Goal: Navigation & Orientation: Locate item on page

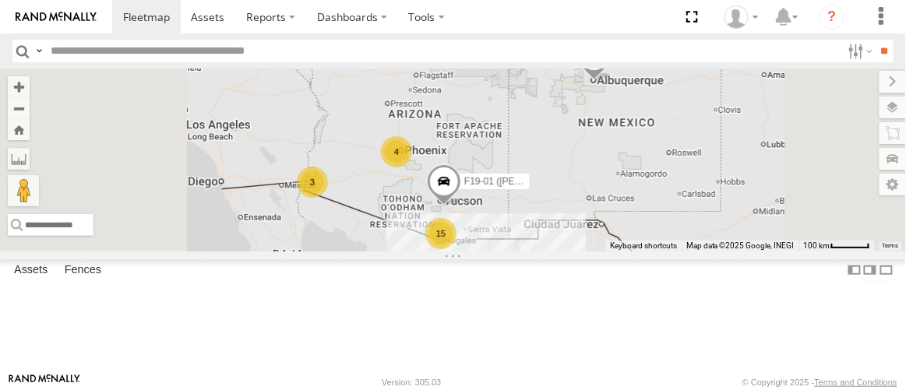
click at [0, 0] on div "F19-02 (60) - [PERSON_NAME]" at bounding box center [0, 0] width 0 height 0
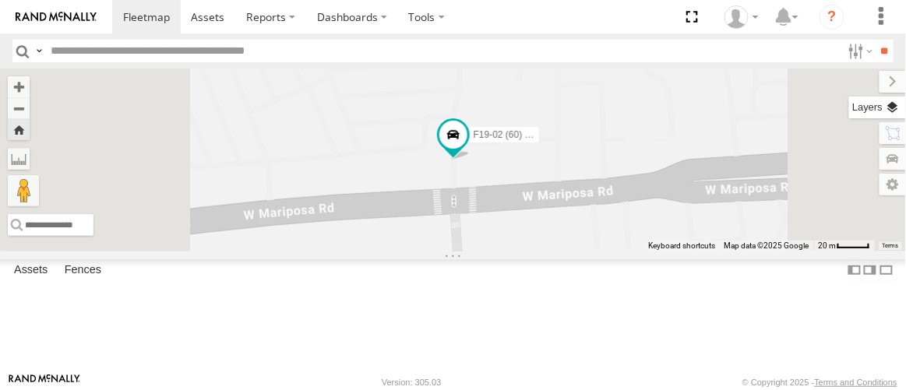
click at [896, 109] on label at bounding box center [877, 108] width 57 height 22
click at [0, 0] on span "Basemaps" at bounding box center [0, 0] width 0 height 0
click at [0, 0] on span "Satellite" at bounding box center [0, 0] width 0 height 0
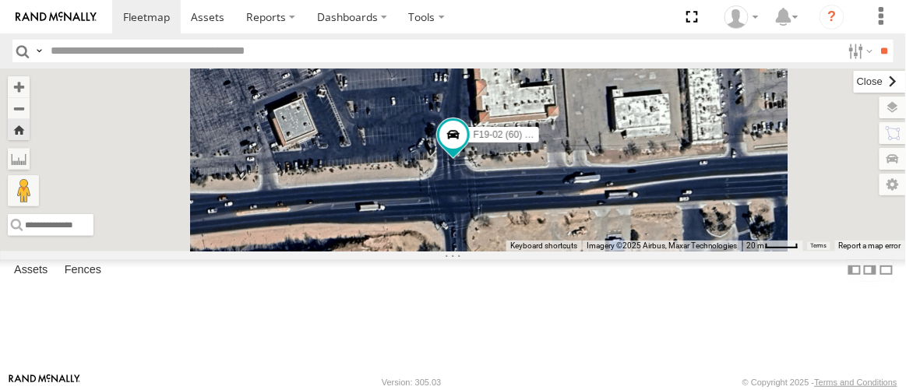
click at [854, 79] on label at bounding box center [880, 82] width 52 height 22
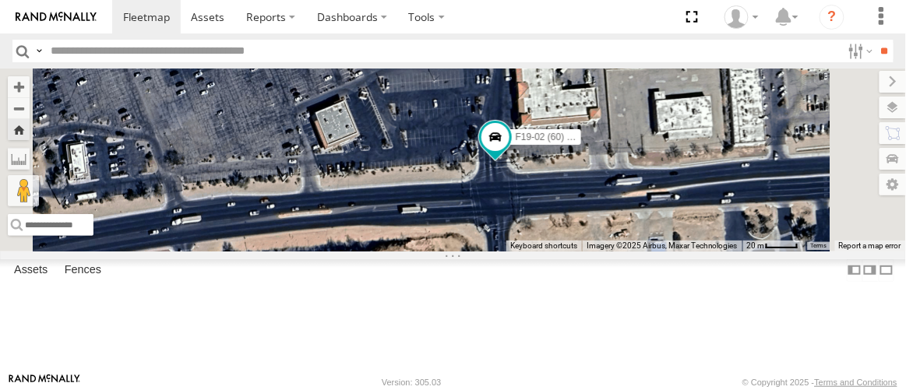
drag, startPoint x: 586, startPoint y: 228, endPoint x: 626, endPoint y: 225, distance: 40.6
click at [628, 230] on div "F19-02 (60) - [PERSON_NAME]" at bounding box center [453, 160] width 906 height 182
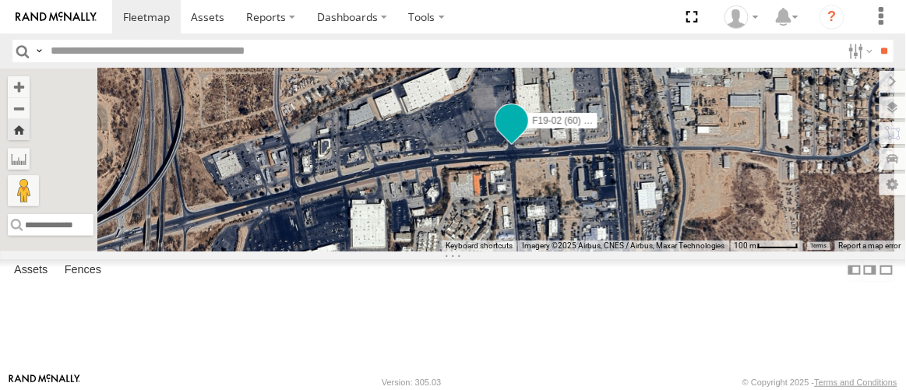
drag, startPoint x: 618, startPoint y: 197, endPoint x: 690, endPoint y: 198, distance: 72.5
click at [529, 146] on span at bounding box center [512, 125] width 34 height 42
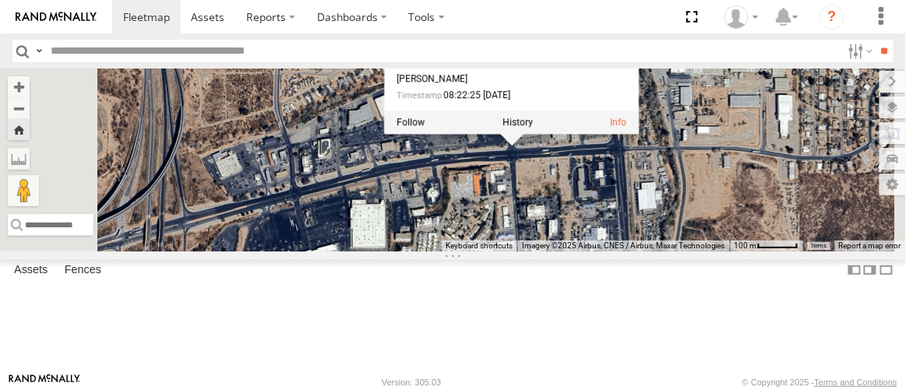
click at [639, 134] on div "F19-02 (60) - Luis All Assets W Mariposa Rd Nogales 31.36731 , -110.93401 0 Lui…" at bounding box center [511, 55] width 255 height 157
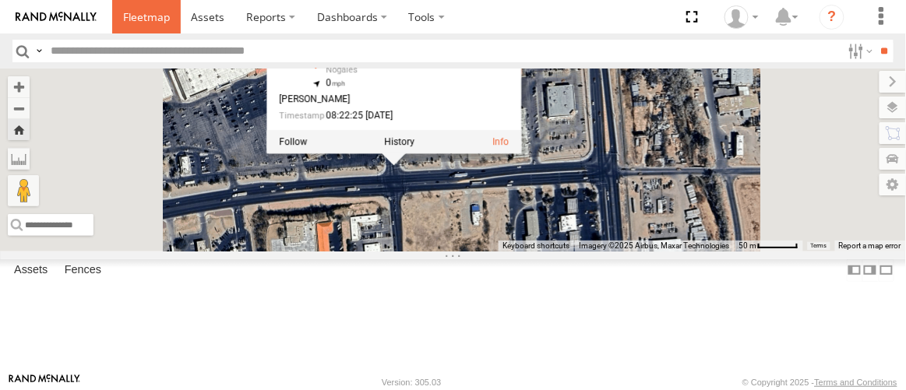
click at [143, 16] on span at bounding box center [146, 16] width 47 height 15
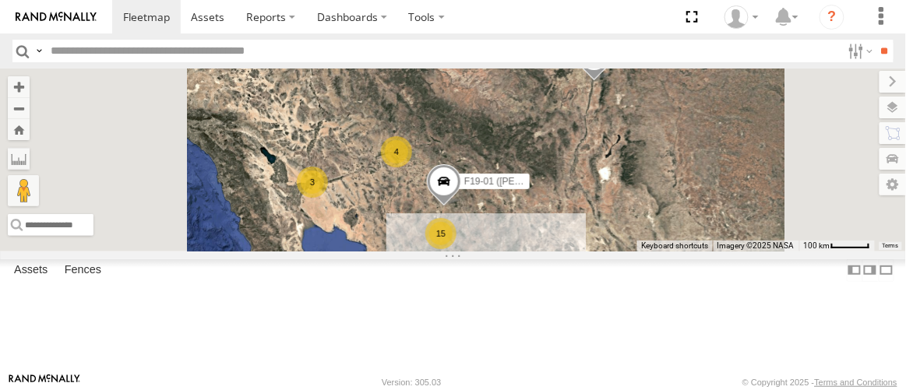
scroll to position [495, 0]
click at [0, 0] on div "714810" at bounding box center [0, 0] width 0 height 0
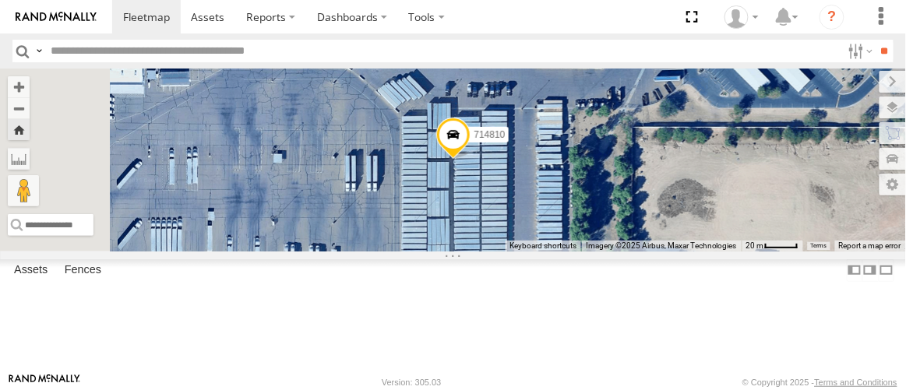
scroll to position [0, 0]
click at [142, 15] on span at bounding box center [146, 16] width 47 height 15
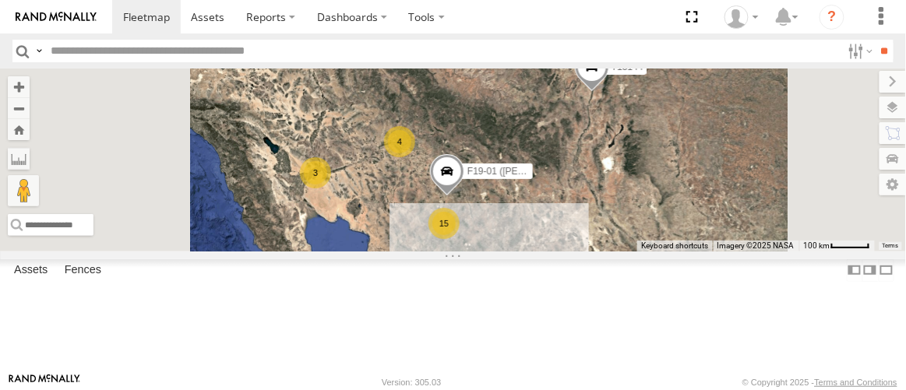
click at [0, 0] on div "F19-02 (60) - [PERSON_NAME]" at bounding box center [0, 0] width 0 height 0
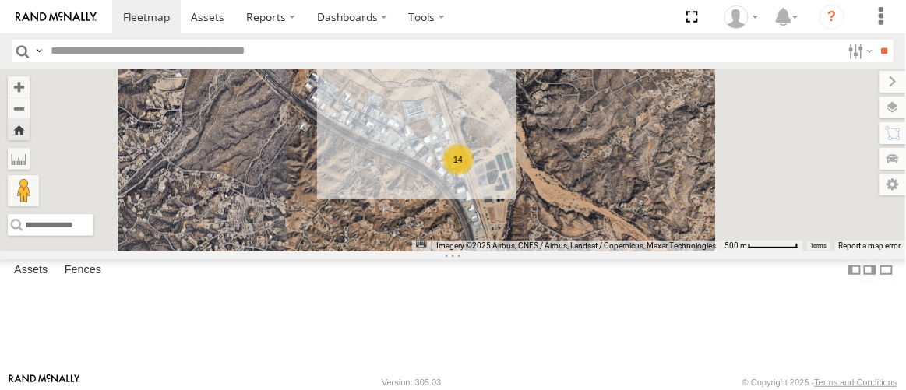
click at [0, 0] on div "F19-01 ([PERSON_NAME])" at bounding box center [0, 0] width 0 height 0
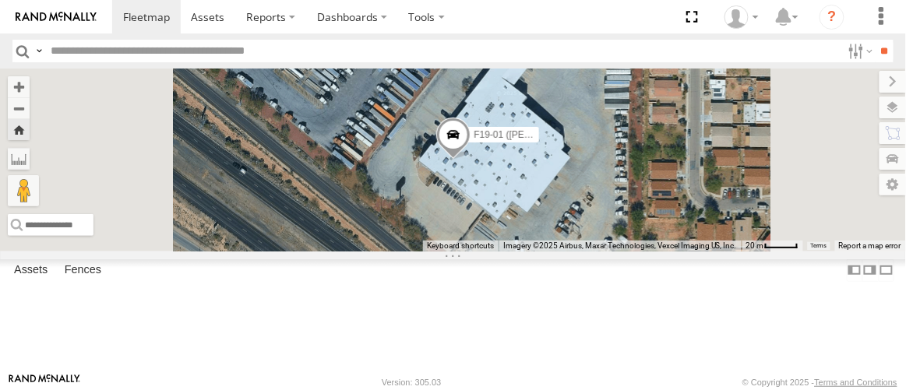
scroll to position [739, 0]
click at [0, 0] on div "715146" at bounding box center [0, 0] width 0 height 0
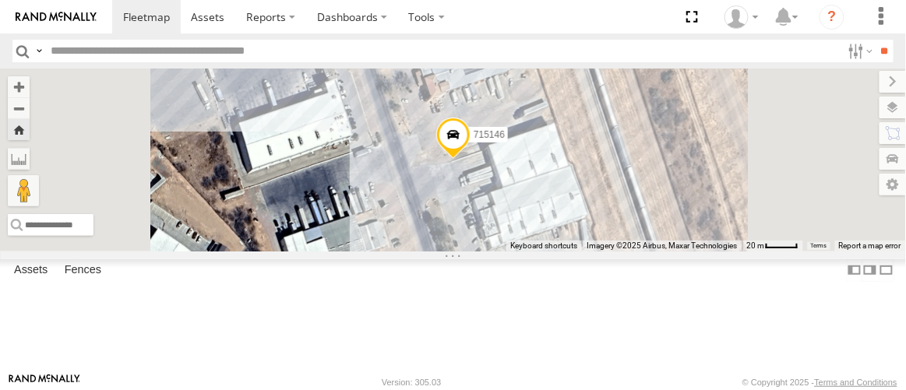
click at [0, 0] on div "715146" at bounding box center [0, 0] width 0 height 0
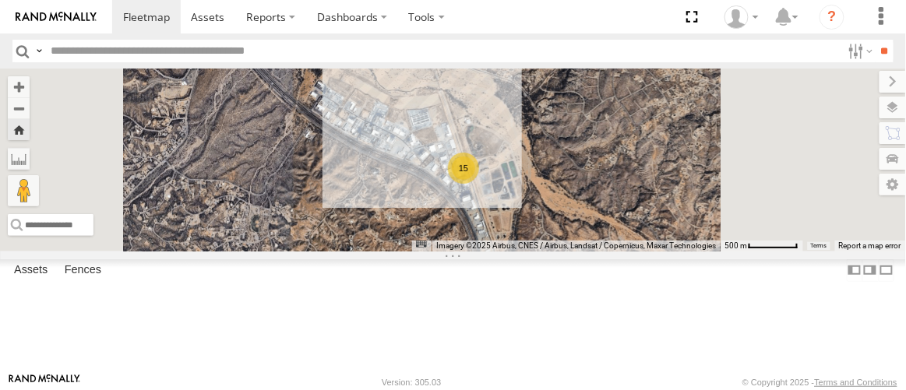
scroll to position [0, 0]
